Goal: Information Seeking & Learning: Learn about a topic

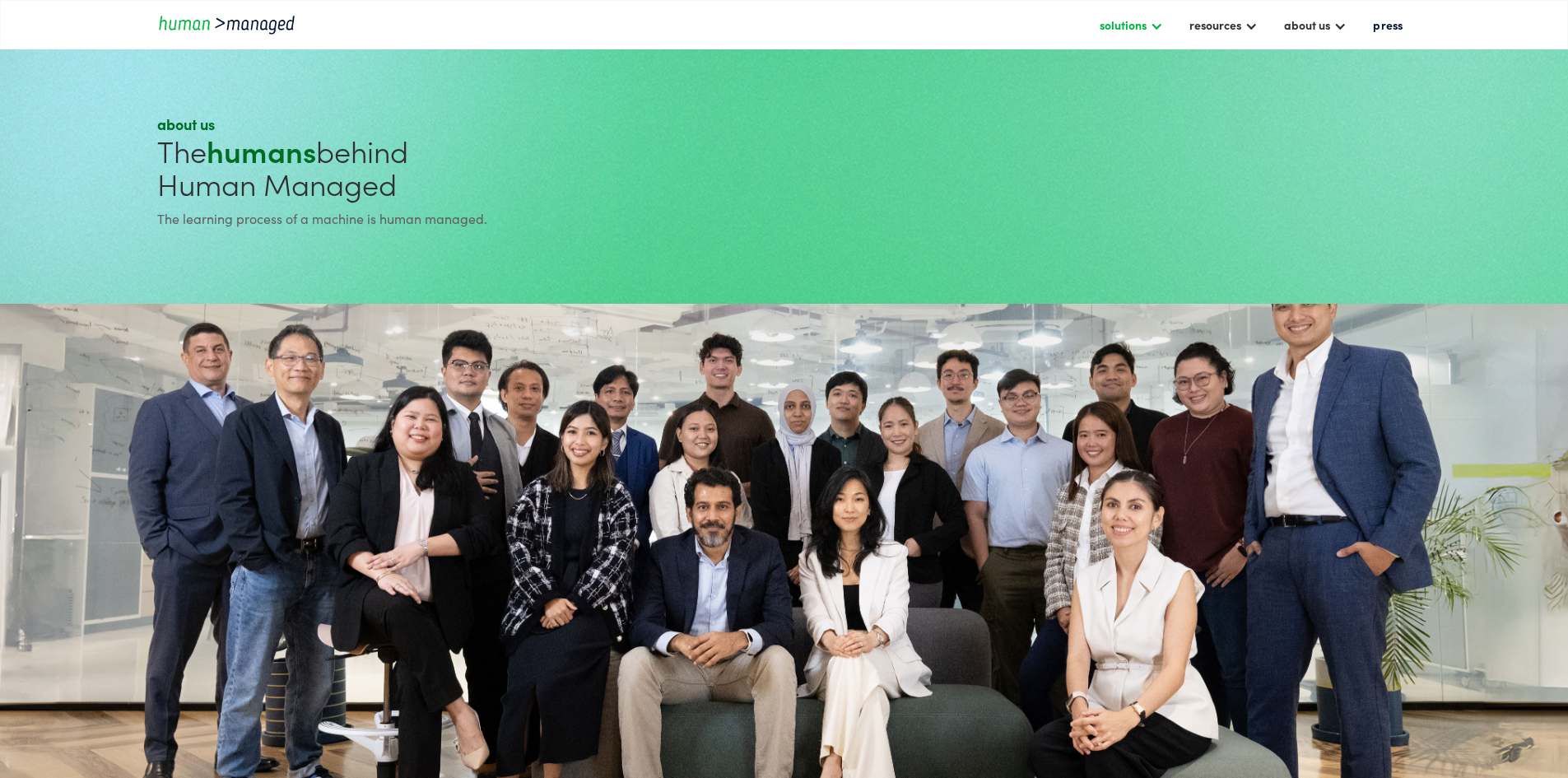
click at [1102, 29] on div "solutions" at bounding box center [1123, 25] width 47 height 20
click at [1099, 140] on link "digital solutions" at bounding box center [1150, 147] width 103 height 26
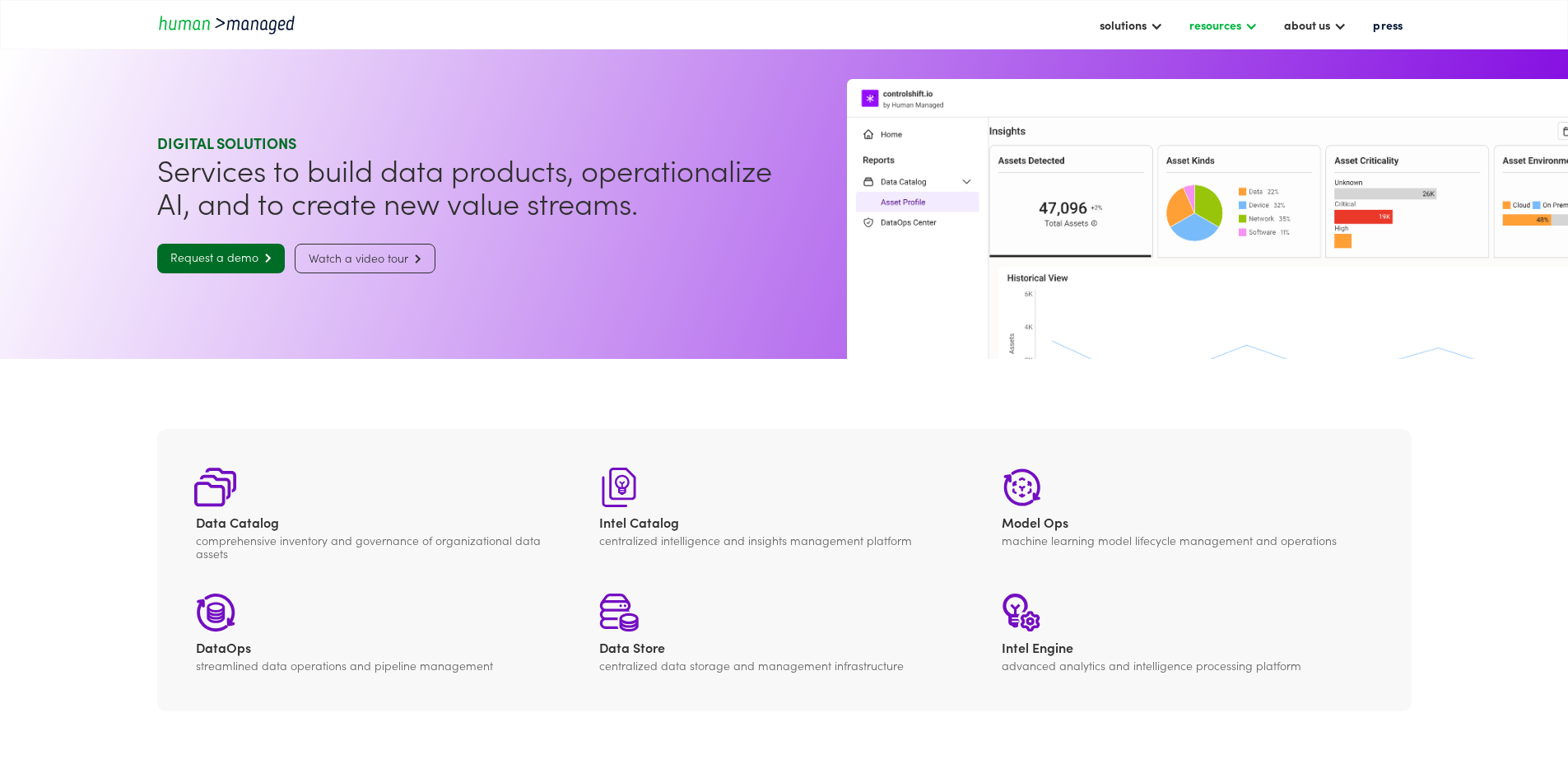
click at [1218, 28] on div "resources" at bounding box center [1223, 24] width 84 height 28
click at [1216, 24] on div "resources" at bounding box center [1223, 24] width 84 height 28
click at [1333, 25] on div at bounding box center [1340, 25] width 13 height 13
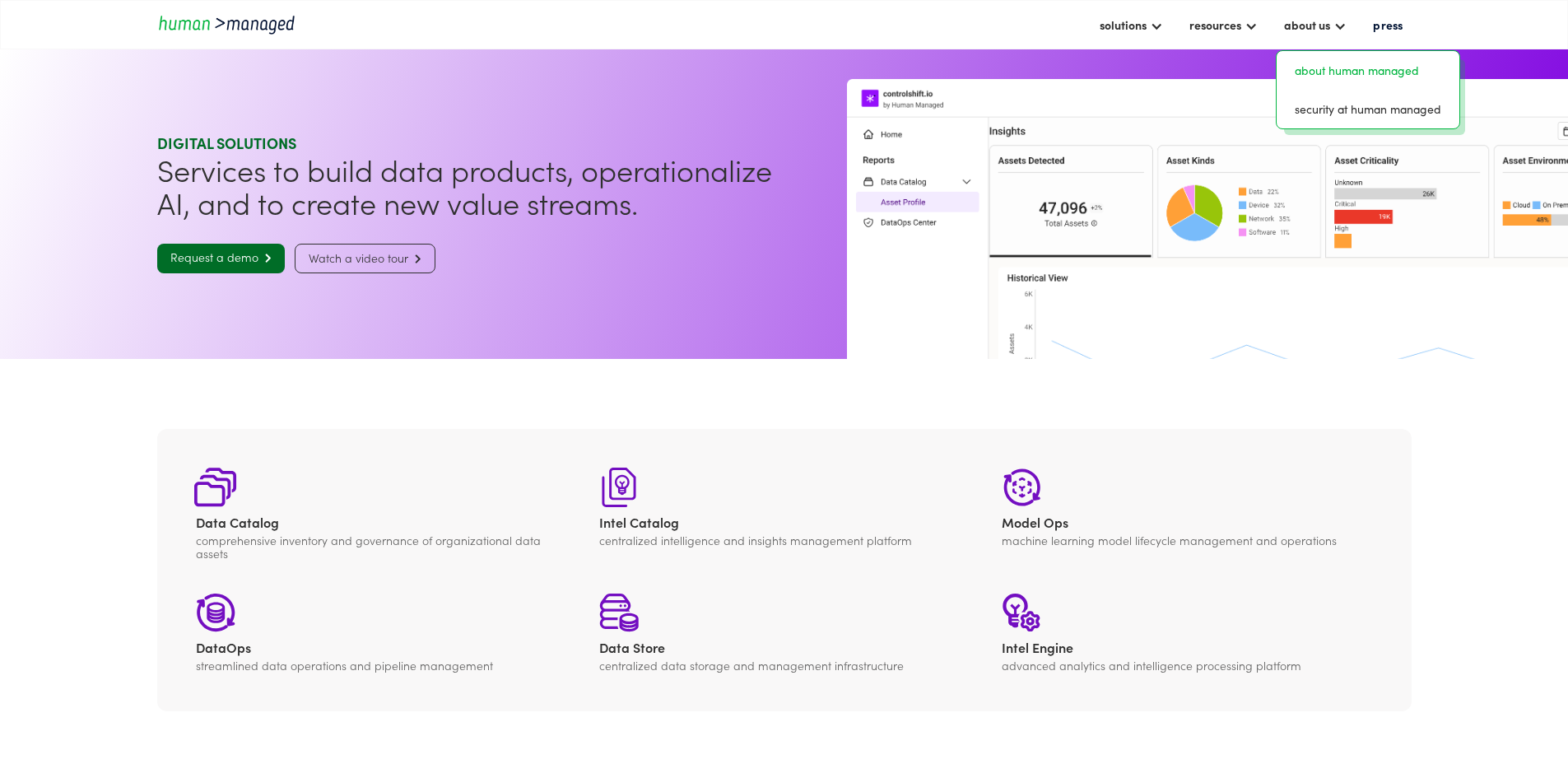
click at [1283, 62] on link "about human managed" at bounding box center [1367, 70] width 170 height 26
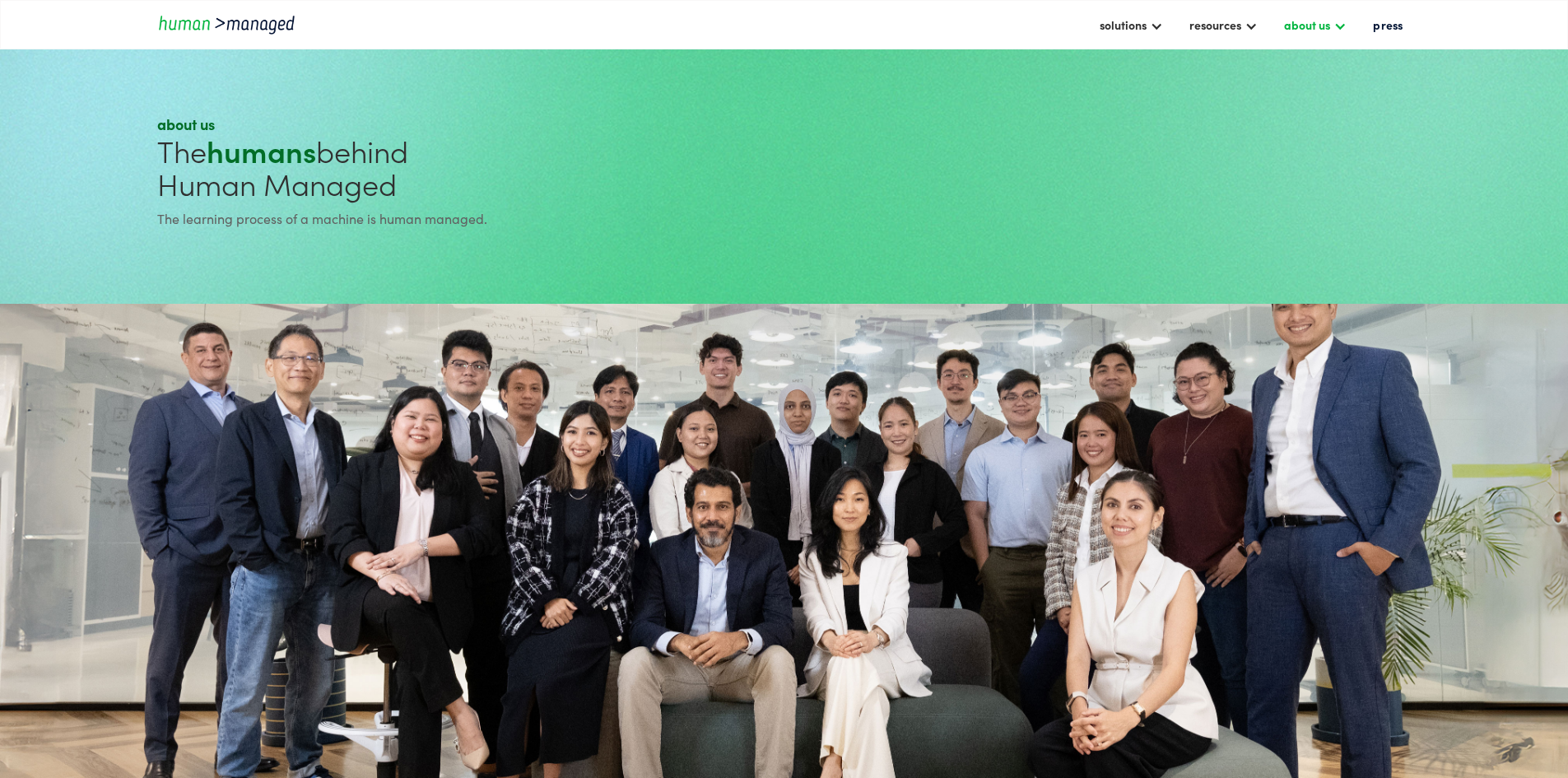
click at [1315, 26] on div "about us" at bounding box center [1306, 25] width 46 height 20
click at [1283, 96] on link "security at human managed" at bounding box center [1367, 109] width 170 height 26
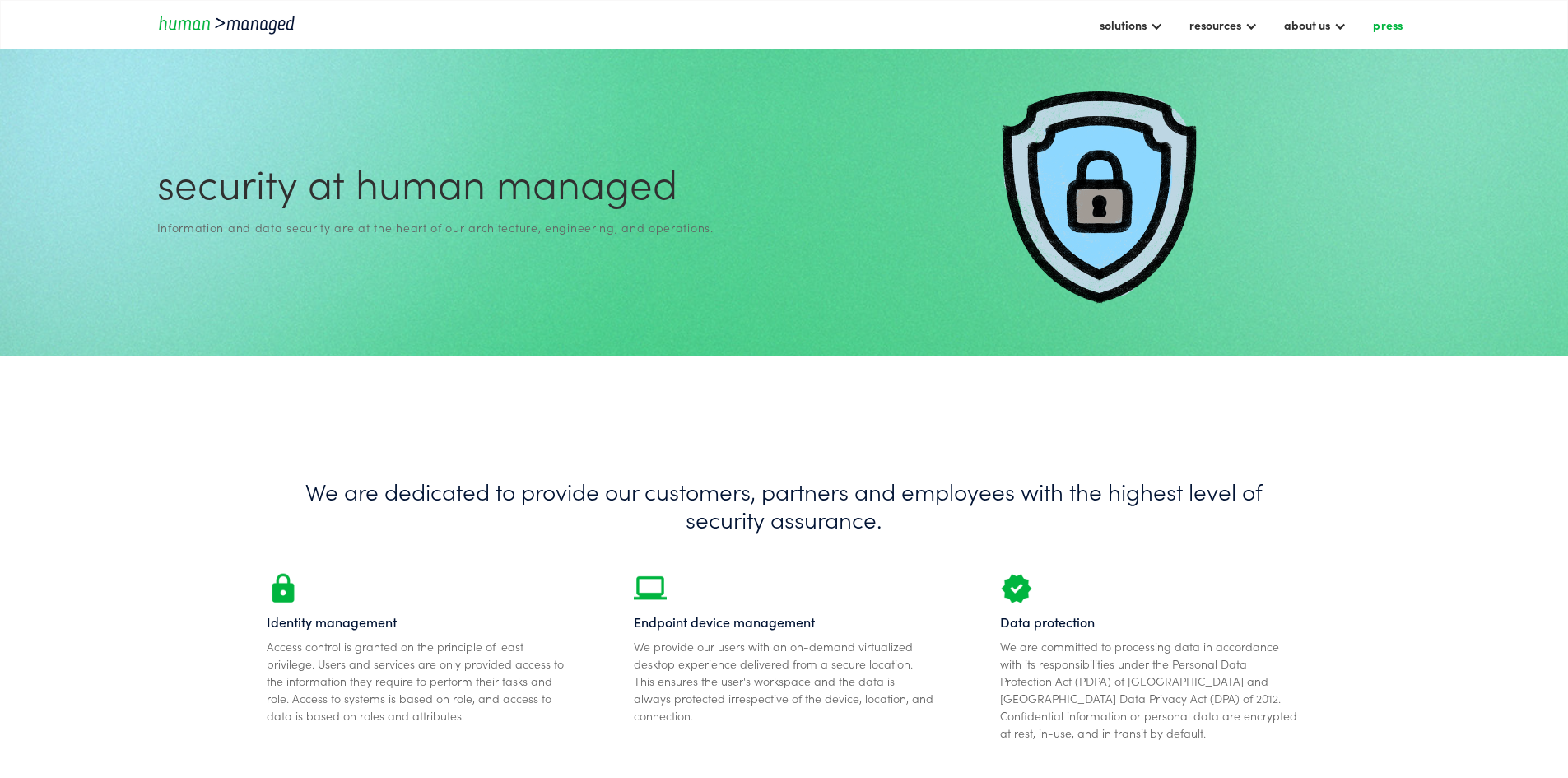
click at [1370, 23] on link "press" at bounding box center [1387, 24] width 46 height 28
